Goal: Information Seeking & Learning: Compare options

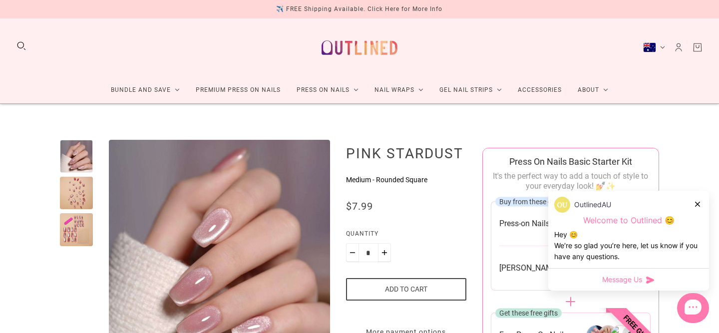
scroll to position [161, 0]
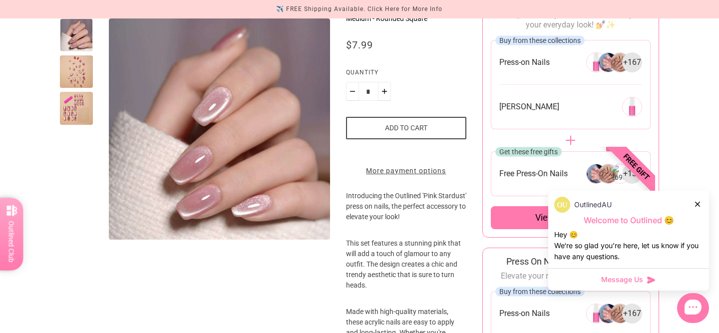
click at [77, 81] on div at bounding box center [76, 71] width 33 height 33
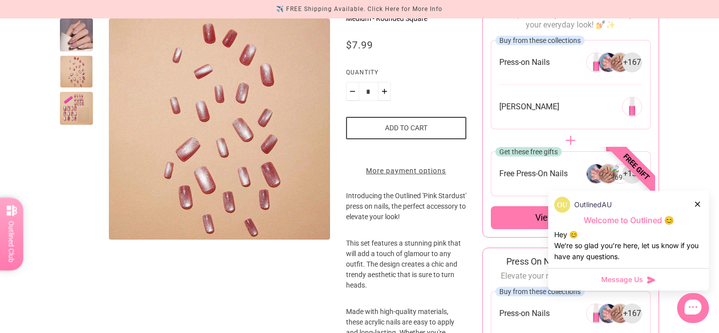
click at [77, 109] on div at bounding box center [76, 108] width 33 height 33
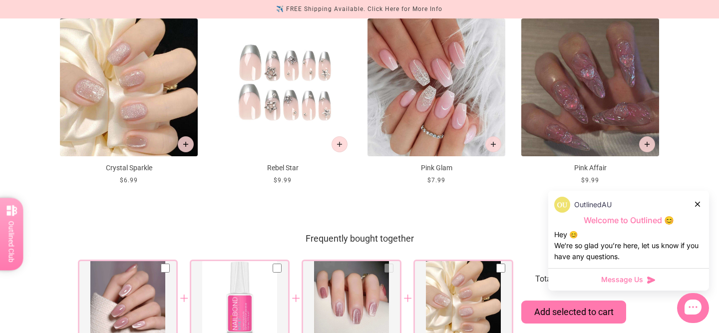
scroll to position [1147, 0]
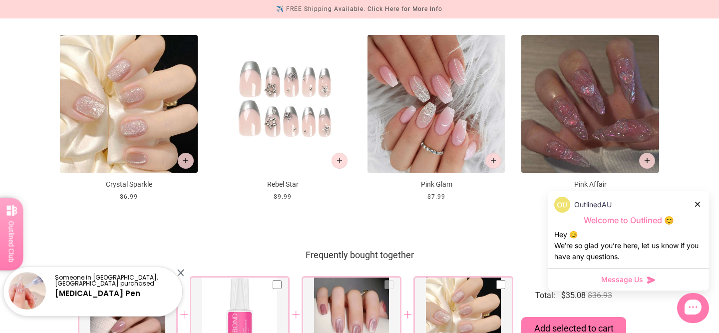
click at [699, 204] on icon at bounding box center [697, 204] width 5 height 5
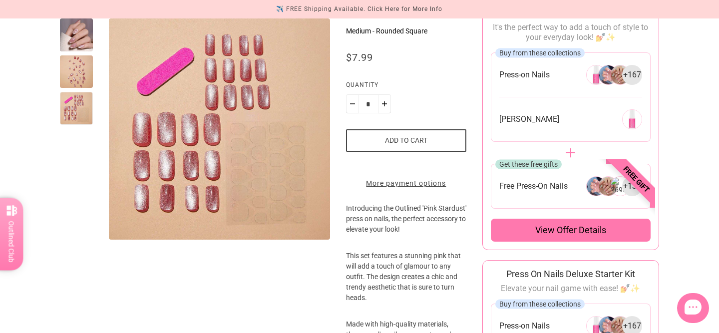
scroll to position [0, 0]
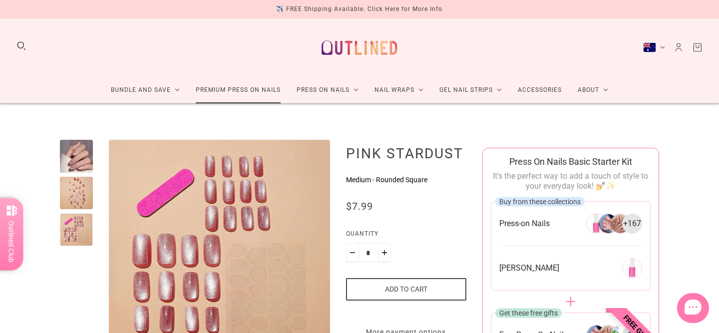
click at [270, 90] on link "Premium Press On Nails" at bounding box center [238, 90] width 101 height 26
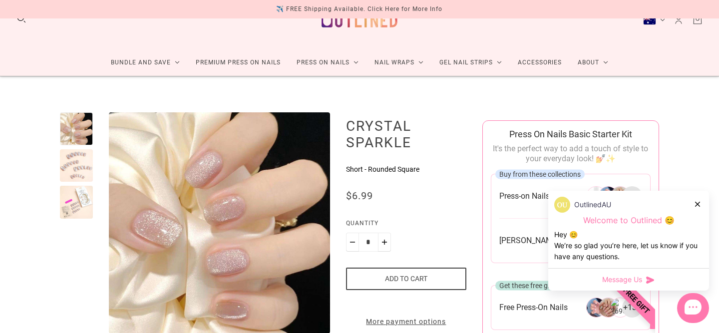
scroll to position [28, 0]
click at [82, 158] on div at bounding box center [76, 165] width 33 height 33
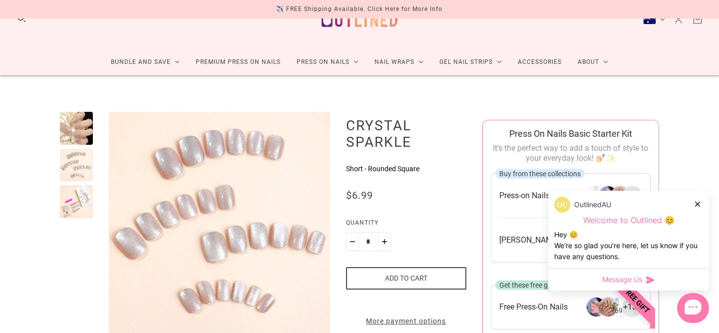
click at [83, 191] on div at bounding box center [76, 201] width 33 height 33
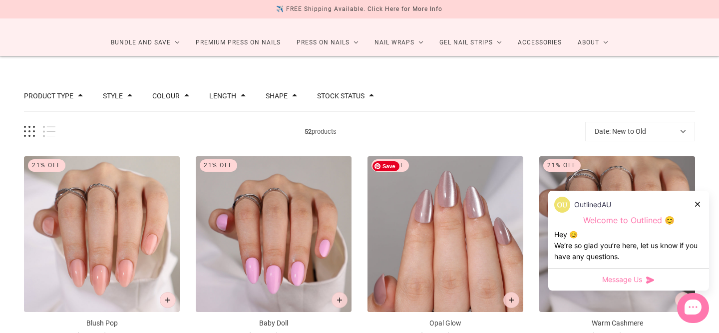
scroll to position [79, 0]
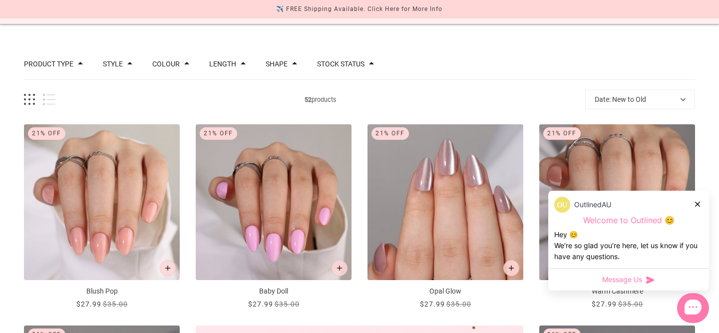
click at [697, 200] on div at bounding box center [698, 204] width 6 height 10
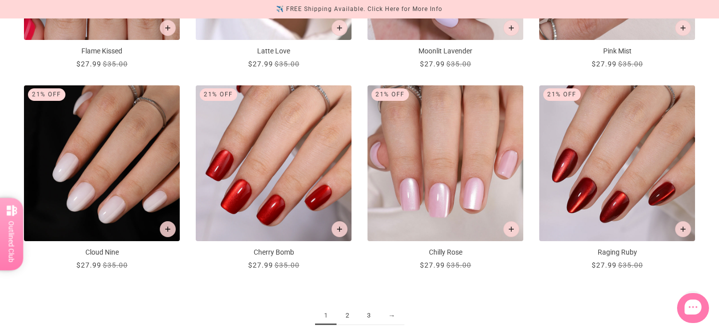
scroll to position [1165, 0]
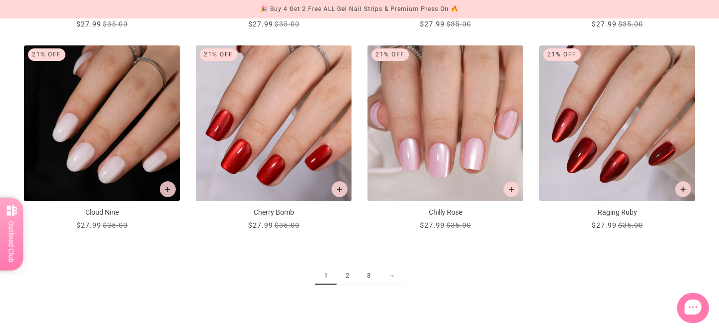
click at [351, 277] on link "2" at bounding box center [347, 276] width 21 height 18
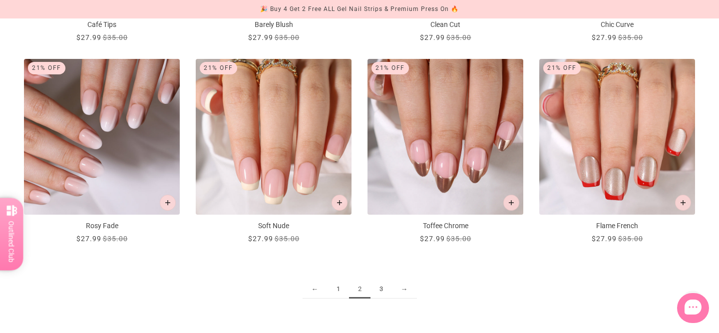
scroll to position [1155, 0]
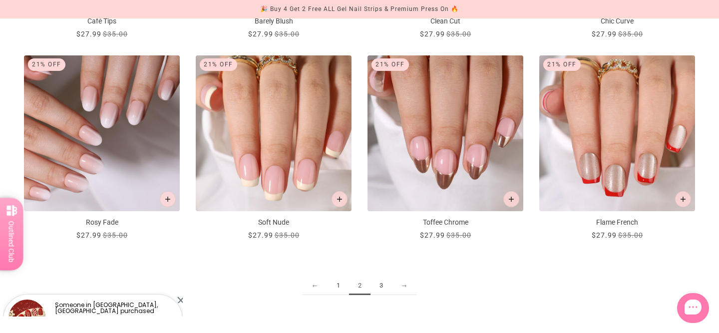
click at [382, 286] on link "3" at bounding box center [381, 286] width 21 height 18
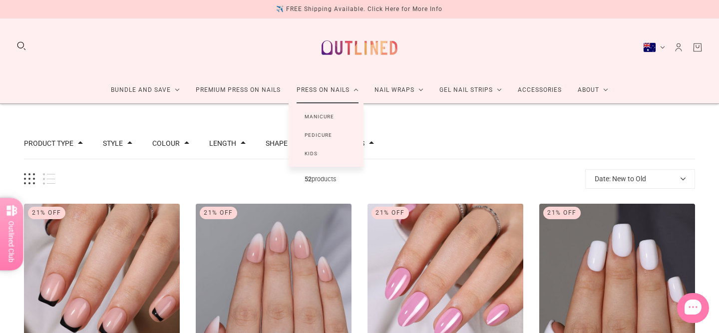
click at [343, 90] on link "Press On Nails" at bounding box center [328, 90] width 78 height 26
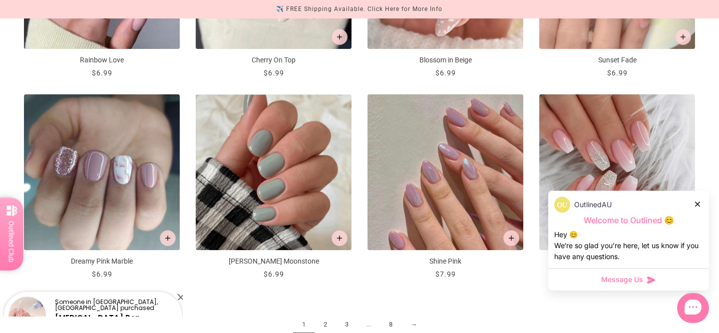
scroll to position [1150, 0]
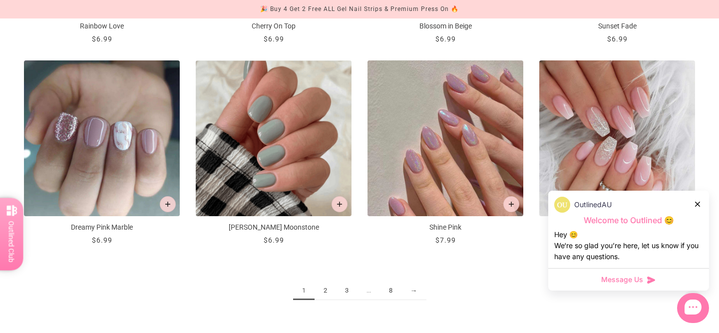
click at [330, 290] on link "2" at bounding box center [325, 291] width 21 height 18
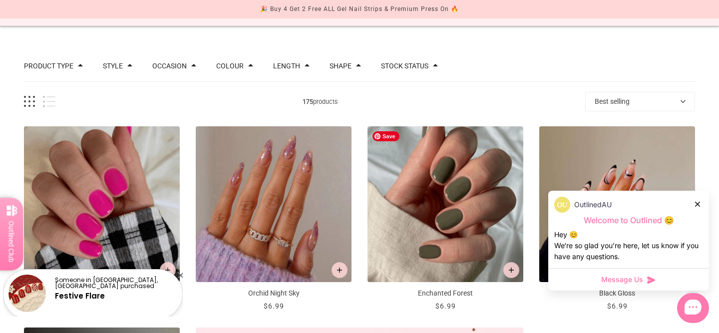
scroll to position [169, 0]
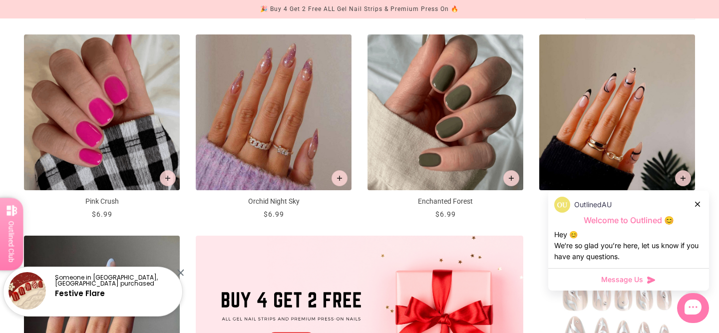
click at [696, 202] on icon at bounding box center [697, 204] width 5 height 5
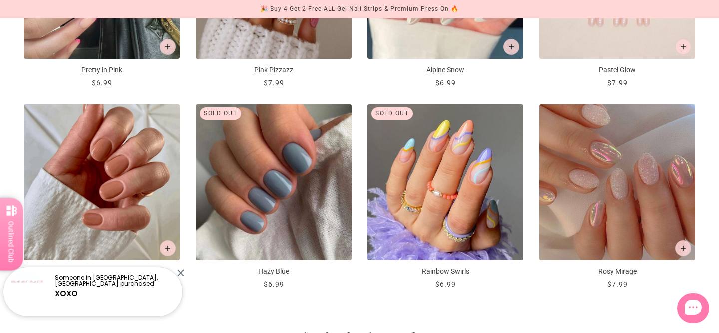
scroll to position [1144, 0]
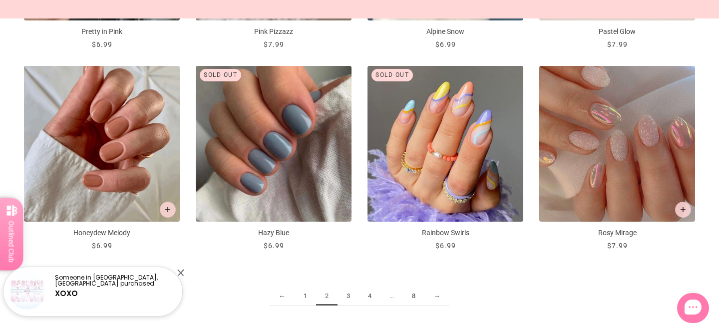
click at [353, 296] on link "3" at bounding box center [348, 296] width 21 height 18
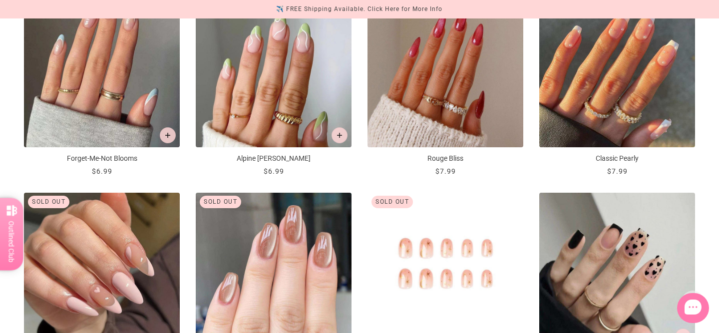
scroll to position [1162, 0]
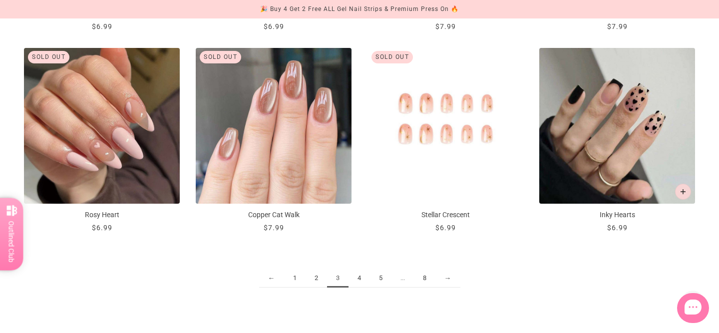
click at [361, 278] on link "4" at bounding box center [359, 278] width 21 height 18
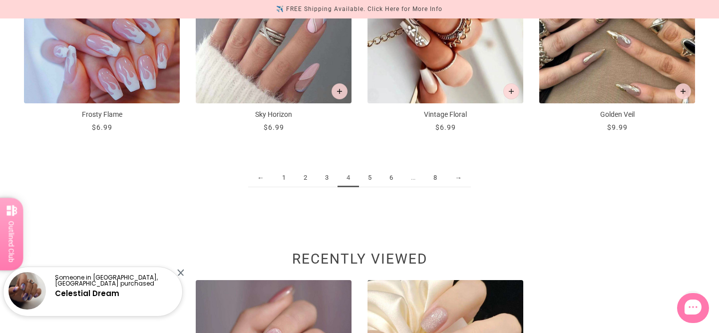
scroll to position [1343, 0]
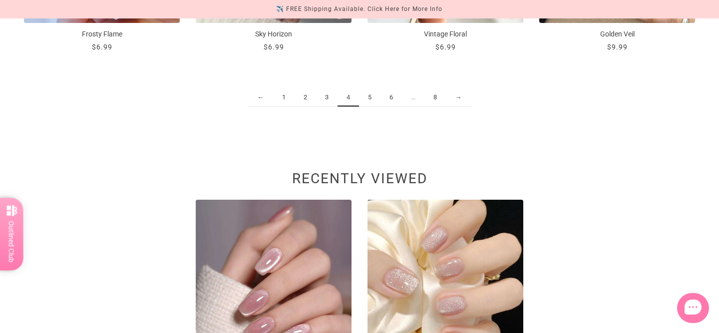
click at [367, 96] on link "5" at bounding box center [369, 97] width 21 height 18
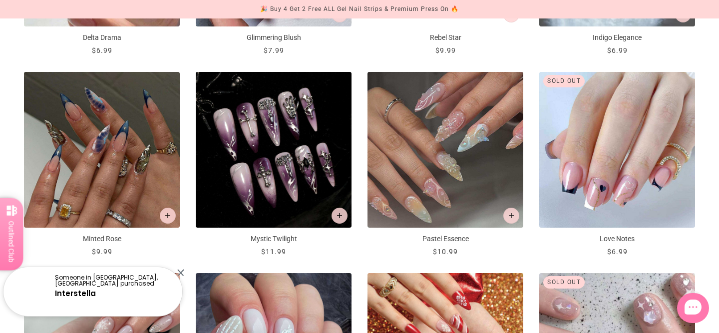
scroll to position [1160, 0]
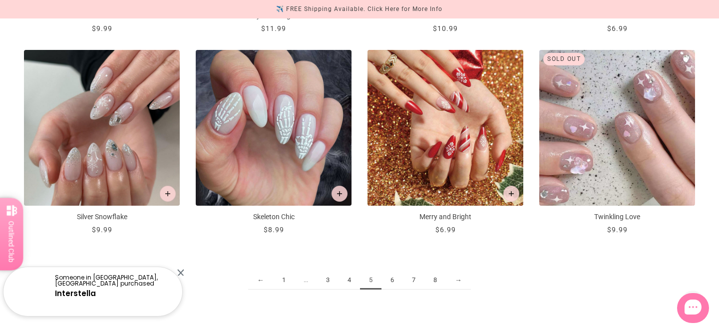
click at [390, 283] on link "6" at bounding box center [392, 280] width 21 height 18
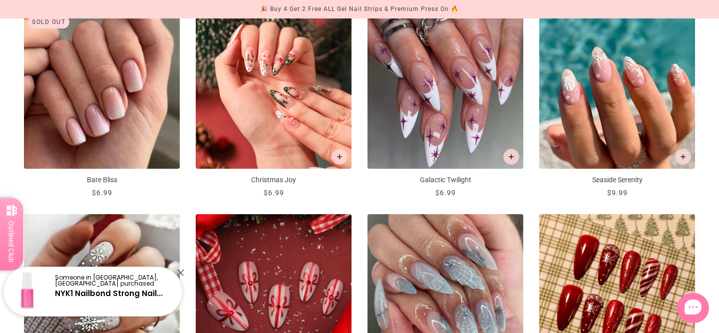
scroll to position [1140, 0]
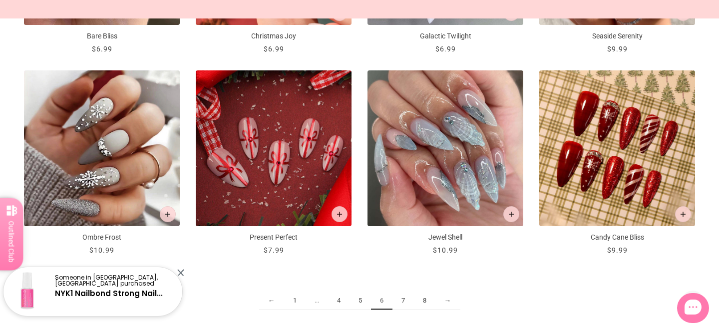
click at [402, 303] on link "7" at bounding box center [403, 301] width 21 height 18
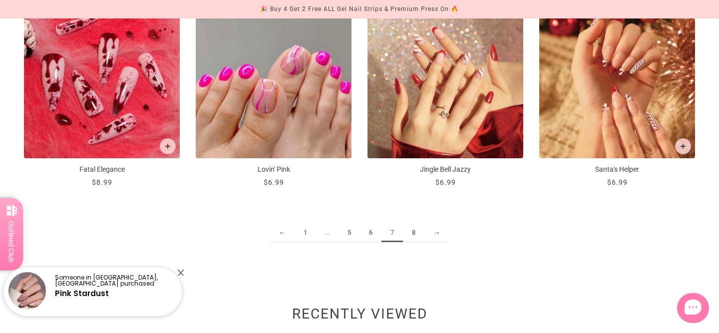
scroll to position [1216, 0]
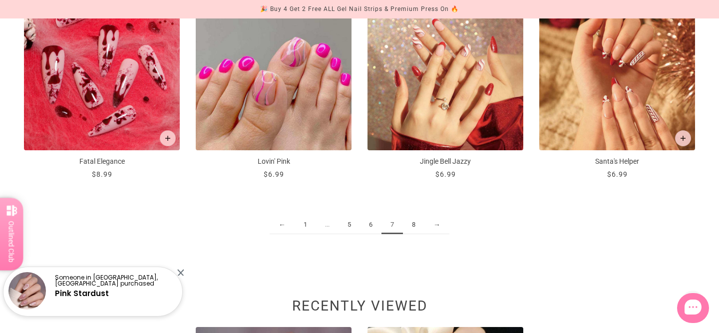
click at [416, 223] on link "8" at bounding box center [413, 225] width 21 height 18
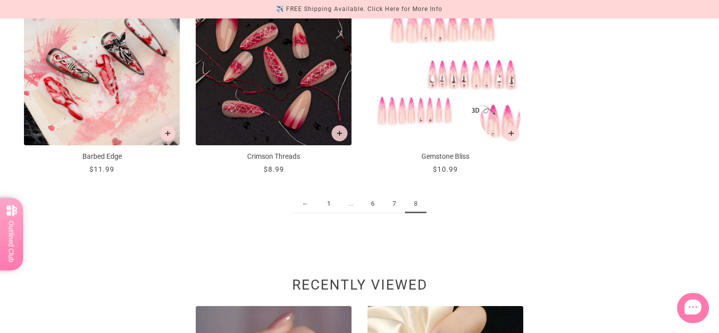
scroll to position [1220, 0]
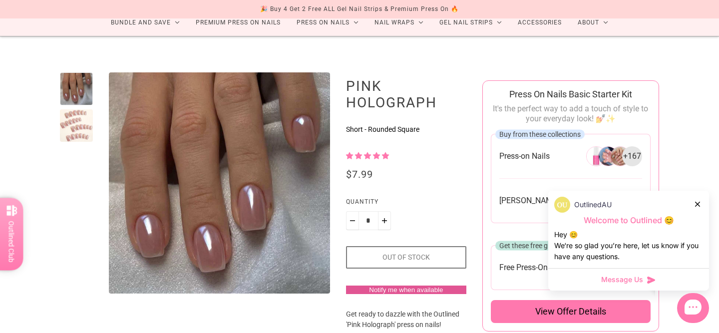
scroll to position [136, 0]
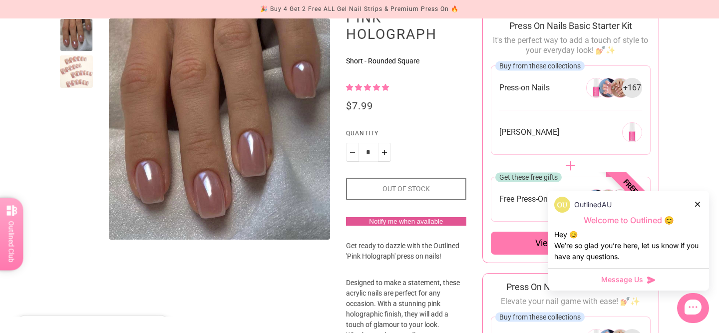
click at [82, 77] on div at bounding box center [76, 71] width 33 height 33
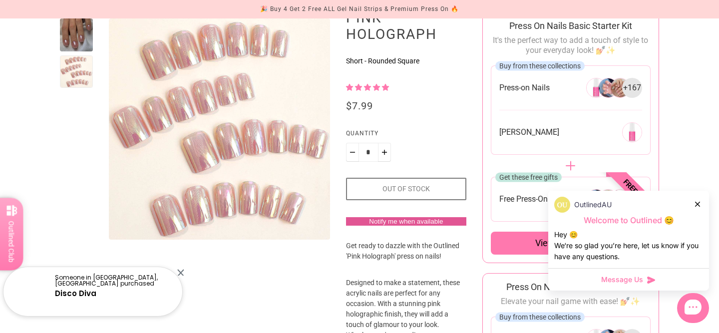
click at [80, 34] on div at bounding box center [76, 34] width 33 height 33
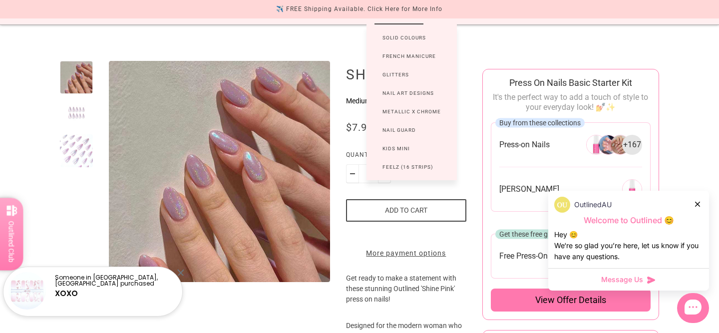
scroll to position [98, 0]
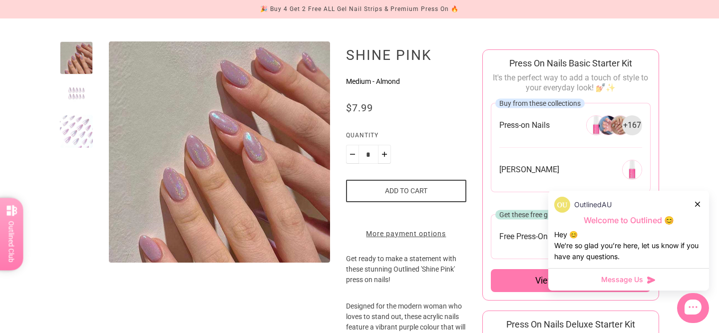
click at [79, 101] on div at bounding box center [76, 94] width 33 height 33
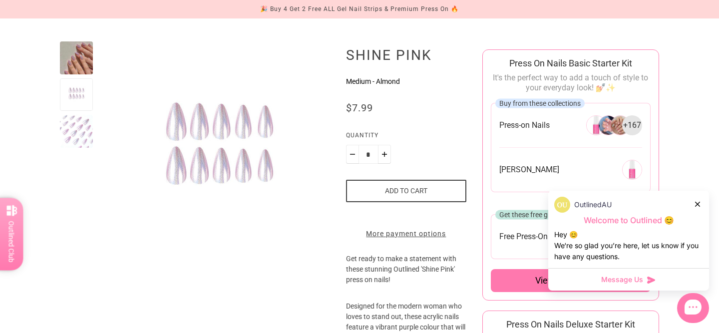
click at [79, 125] on div at bounding box center [76, 131] width 33 height 33
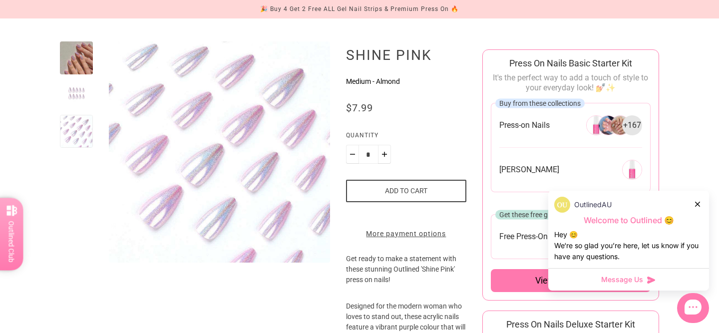
click at [84, 65] on div at bounding box center [76, 57] width 33 height 33
